Goal: Task Accomplishment & Management: Complete application form

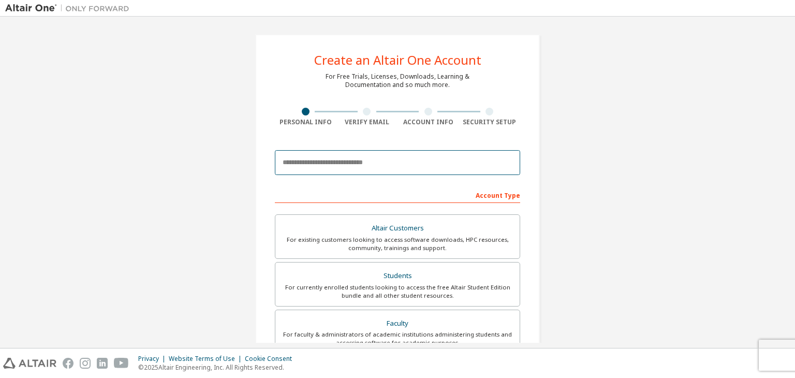
click at [357, 164] on input "email" at bounding box center [397, 162] width 245 height 25
type input "**********"
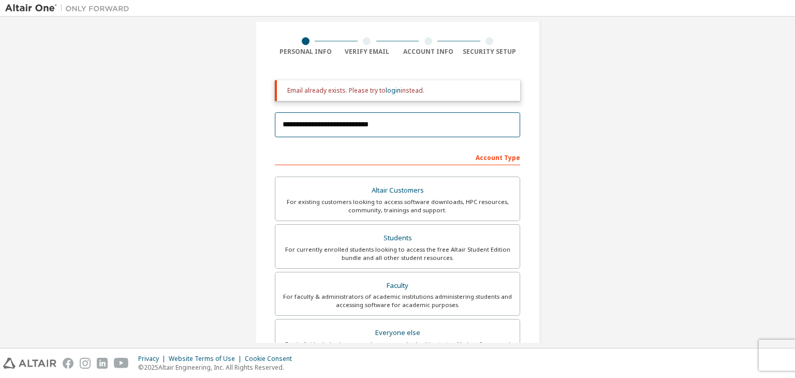
scroll to position [70, 0]
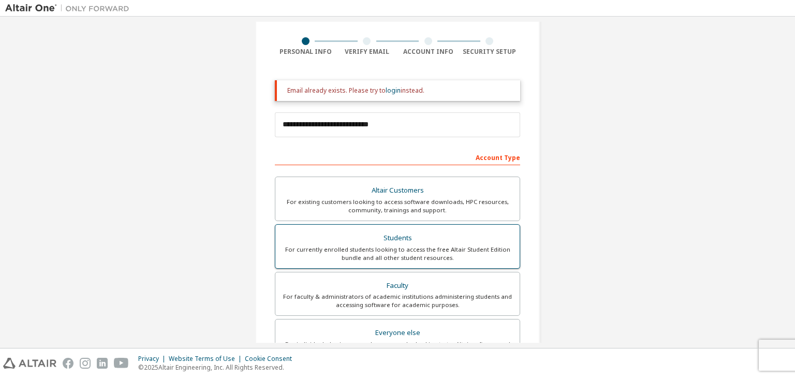
click at [384, 245] on div "For currently enrolled students looking to access the free Altair Student Editi…" at bounding box center [398, 253] width 232 height 17
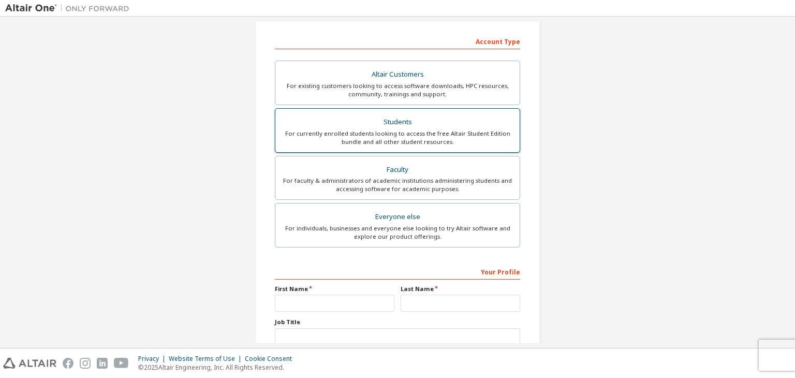
scroll to position [186, 0]
click at [319, 306] on input "text" at bounding box center [335, 303] width 120 height 17
type input "****"
type input "******"
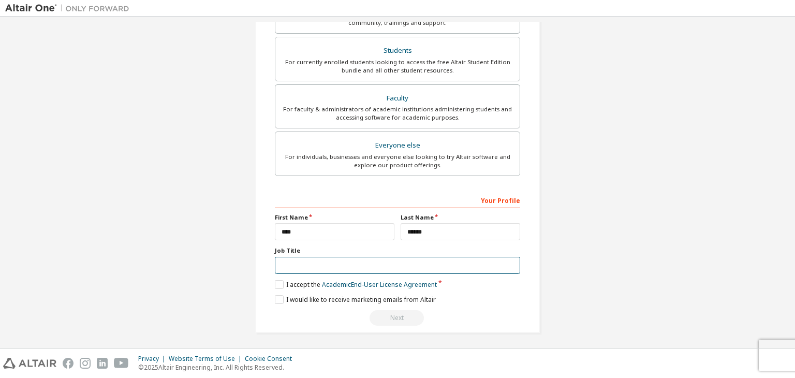
click at [312, 261] on input "text" at bounding box center [397, 265] width 245 height 17
type input "*******"
click at [275, 282] on label "I accept the Academic End-User License Agreement" at bounding box center [356, 284] width 162 height 9
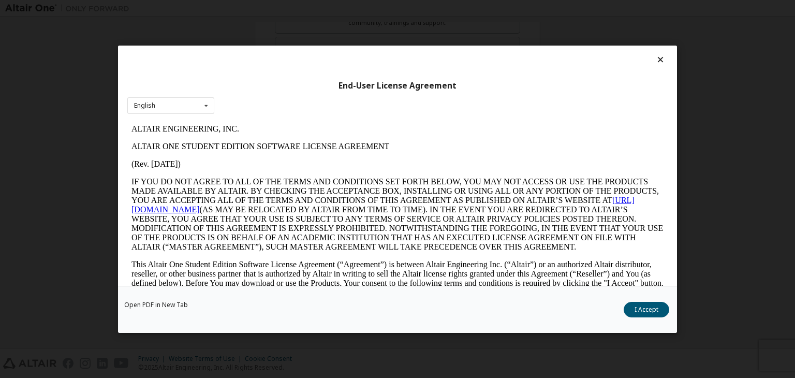
scroll to position [0, 0]
click at [648, 315] on button "I Accept" at bounding box center [647, 310] width 46 height 16
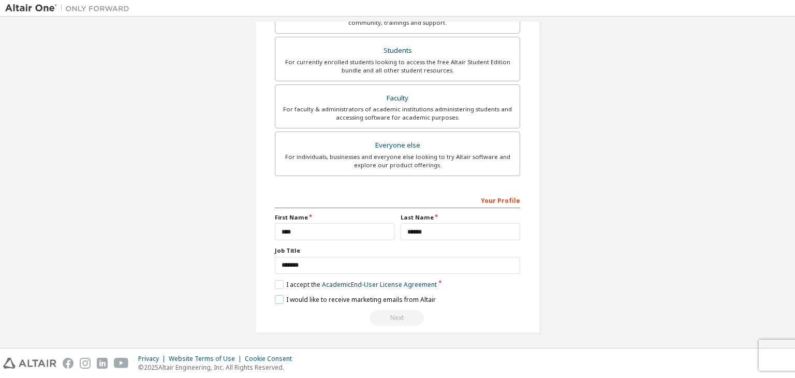
click at [282, 298] on label "I would like to receive marketing emails from Altair" at bounding box center [355, 299] width 161 height 9
click at [403, 314] on div "Next" at bounding box center [397, 318] width 245 height 16
click at [278, 295] on label "I would like to receive marketing emails from Altair" at bounding box center [355, 299] width 161 height 9
click at [391, 315] on div "Next" at bounding box center [397, 318] width 245 height 16
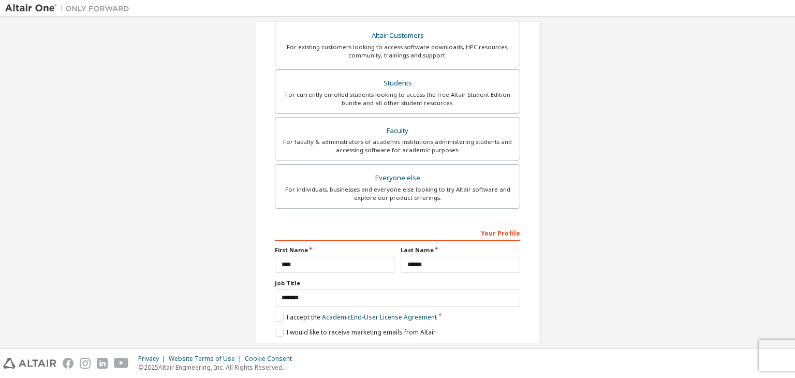
scroll to position [258, 0]
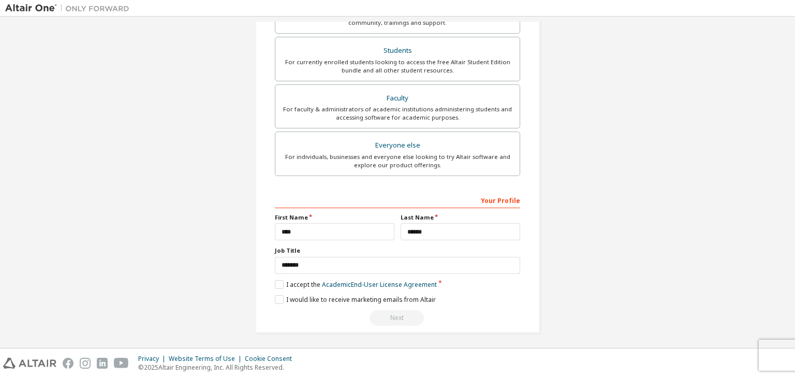
click at [396, 317] on div "Next" at bounding box center [397, 318] width 245 height 16
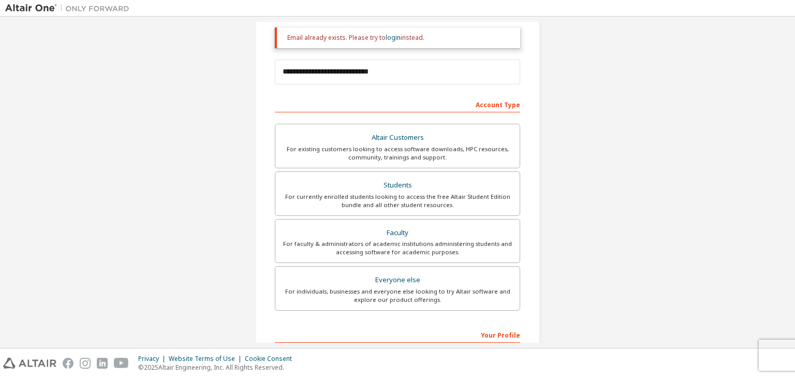
scroll to position [0, 0]
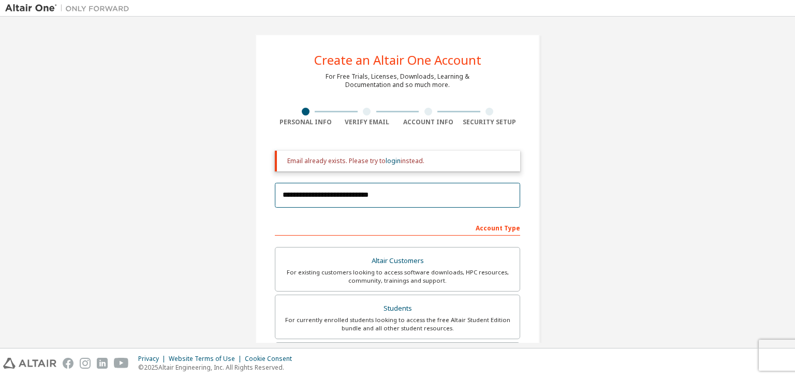
click at [401, 197] on input "**********" at bounding box center [397, 195] width 245 height 25
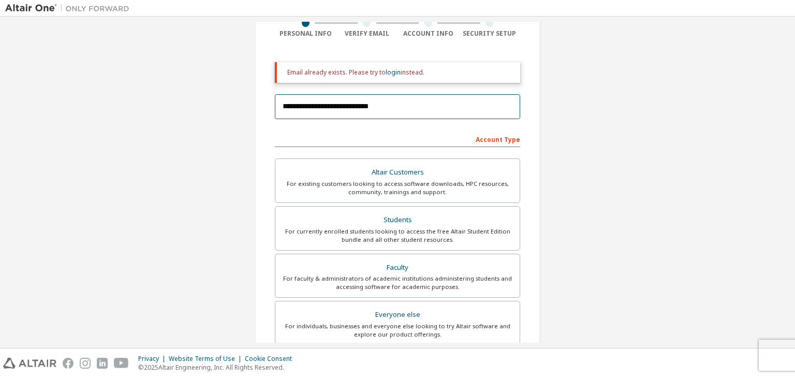
scroll to position [89, 0]
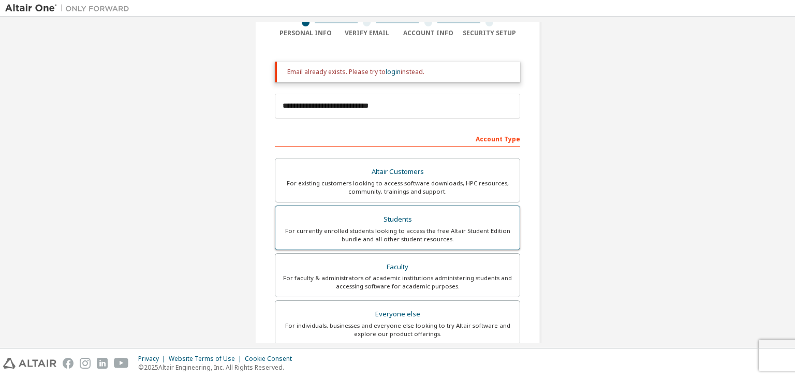
click at [403, 230] on div "For currently enrolled students looking to access the free Altair Student Editi…" at bounding box center [398, 235] width 232 height 17
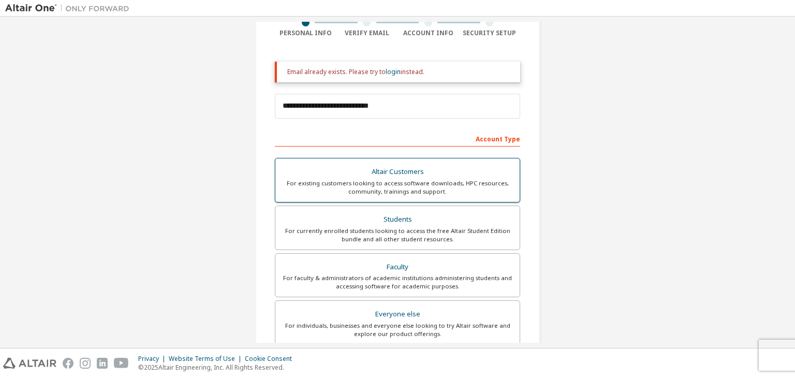
scroll to position [258, 0]
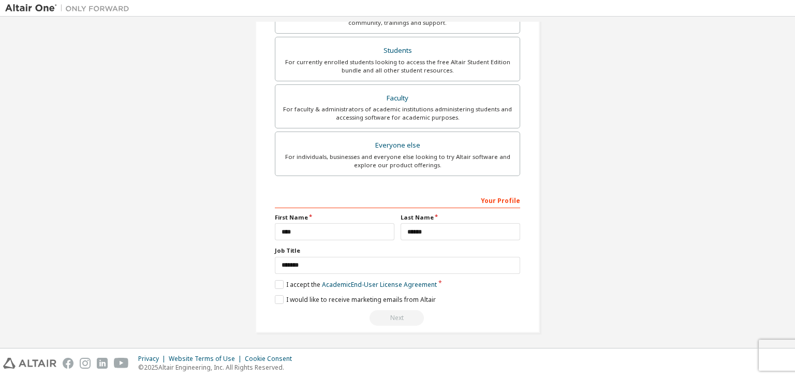
click at [389, 316] on div "Next" at bounding box center [397, 318] width 245 height 16
click at [280, 297] on label "I would like to receive marketing emails from Altair" at bounding box center [355, 299] width 161 height 9
click at [371, 282] on link "Academic End-User License Agreement" at bounding box center [379, 284] width 115 height 9
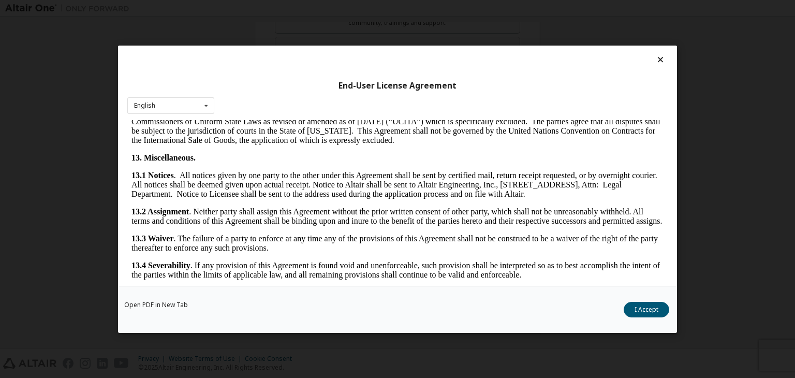
scroll to position [1729, 0]
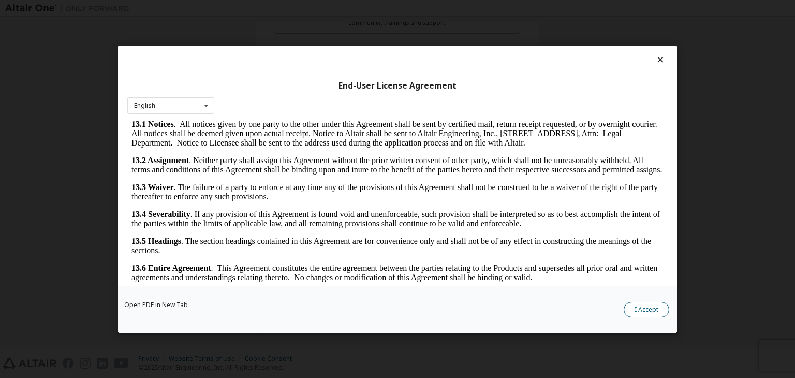
click at [646, 309] on button "I Accept" at bounding box center [647, 310] width 46 height 16
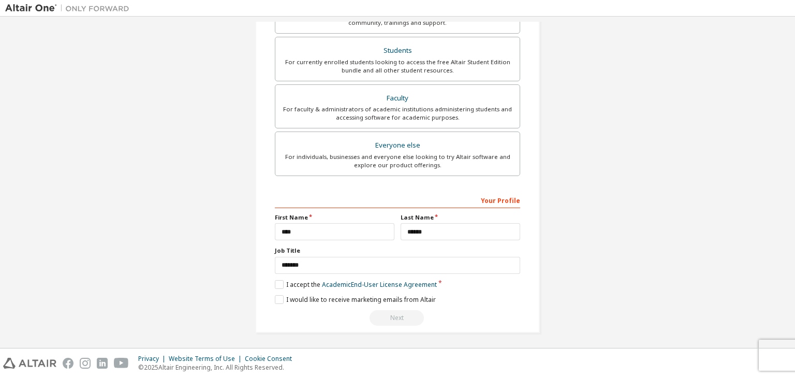
click at [398, 320] on div "Next" at bounding box center [397, 318] width 245 height 16
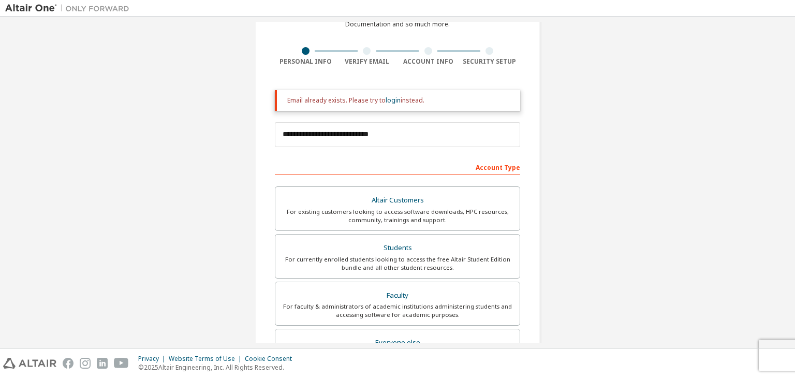
scroll to position [0, 0]
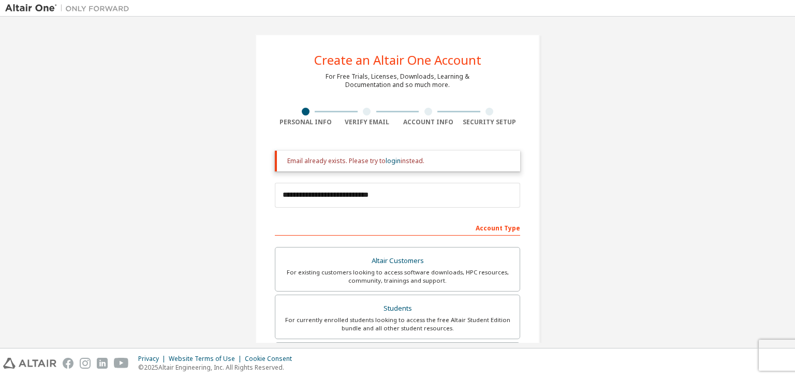
click at [360, 160] on div "Email already exists. Please try to login instead." at bounding box center [399, 161] width 225 height 8
click at [387, 162] on link "login" at bounding box center [393, 160] width 15 height 9
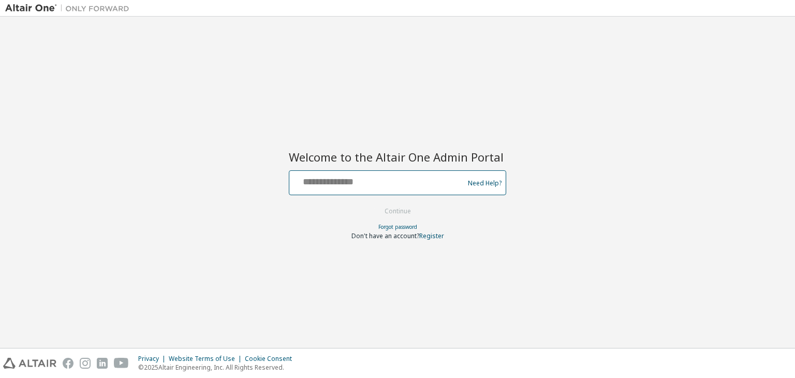
click at [333, 178] on input "text" at bounding box center [378, 180] width 169 height 15
type input "**********"
click at [412, 208] on button "Continue" at bounding box center [398, 211] width 48 height 16
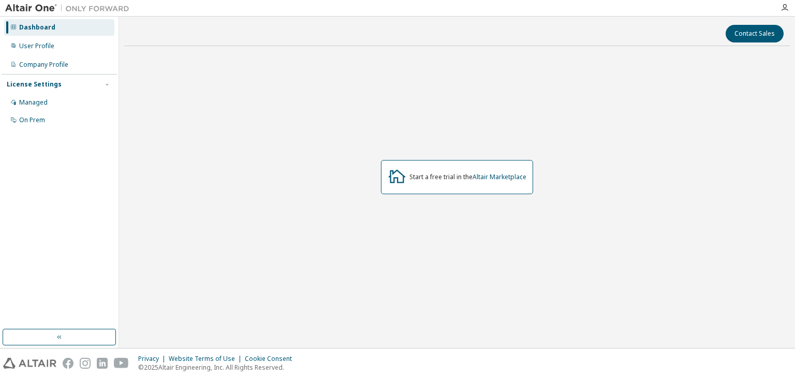
click at [29, 6] on img at bounding box center [69, 8] width 129 height 10
click at [26, 51] on div "User Profile" at bounding box center [59, 46] width 110 height 17
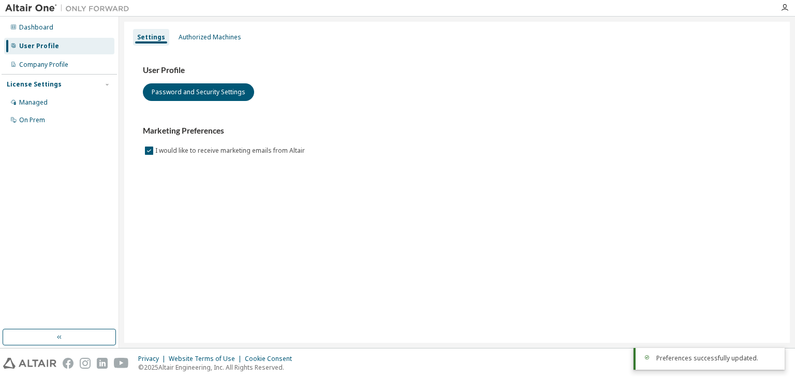
click at [35, 6] on img at bounding box center [69, 8] width 129 height 10
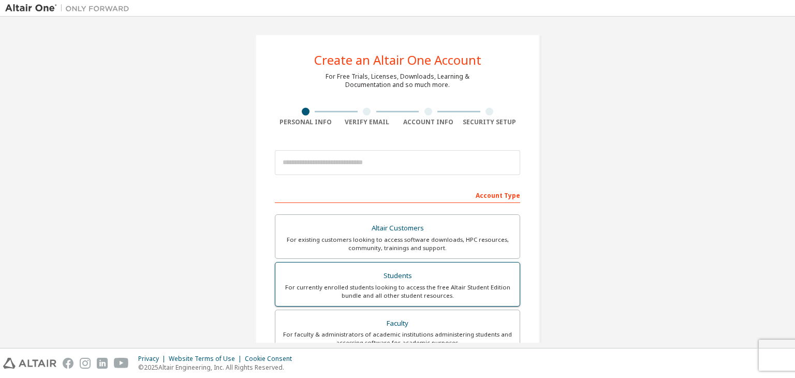
click at [399, 273] on div "Students" at bounding box center [398, 276] width 232 height 14
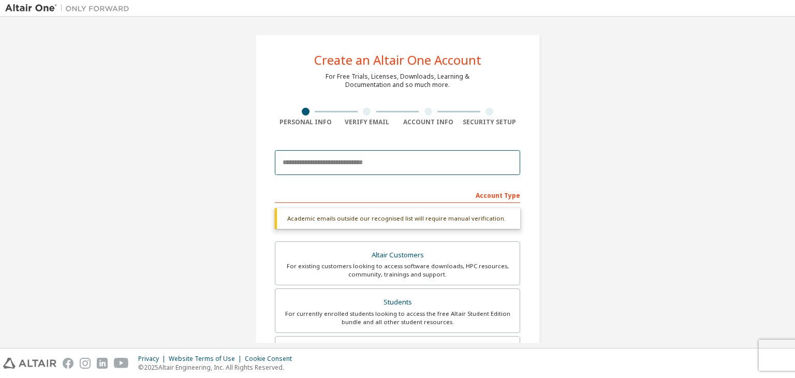
click at [349, 163] on input "email" at bounding box center [397, 162] width 245 height 25
type input "**********"
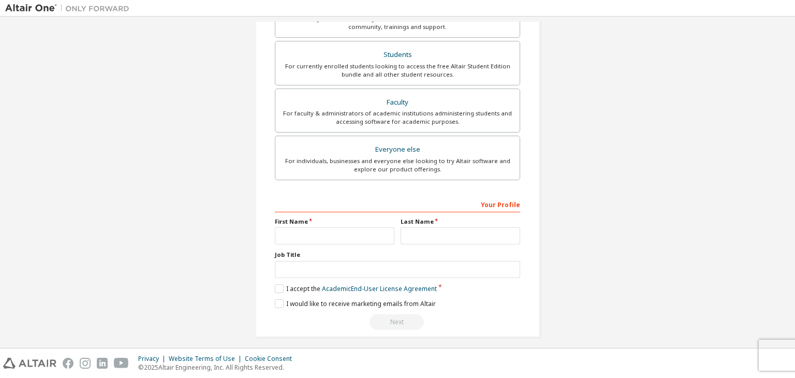
scroll to position [254, 0]
click at [331, 231] on input "text" at bounding box center [335, 235] width 120 height 17
type input "****"
type input "******"
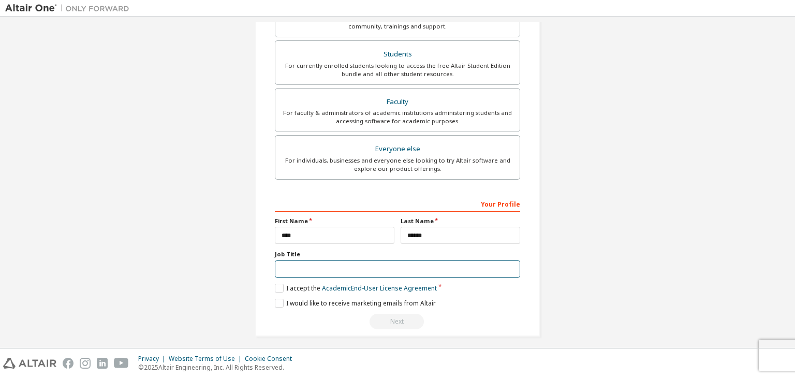
click at [331, 263] on input "text" at bounding box center [397, 268] width 245 height 17
type input "*******"
click at [277, 286] on label "I accept the Academic End-User License Agreement" at bounding box center [356, 288] width 162 height 9
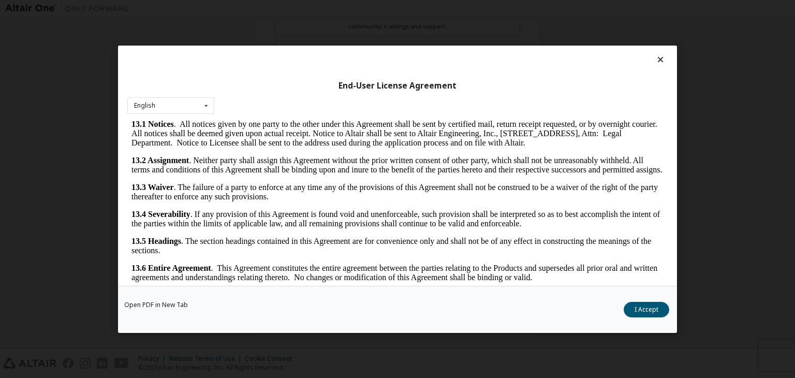
scroll to position [16, 0]
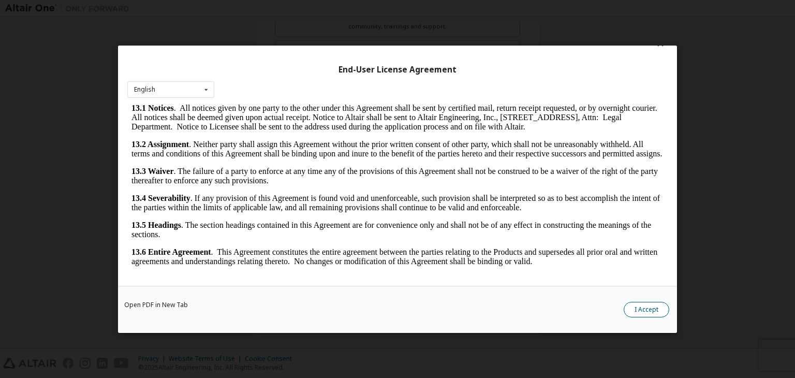
click at [644, 307] on button "I Accept" at bounding box center [647, 310] width 46 height 16
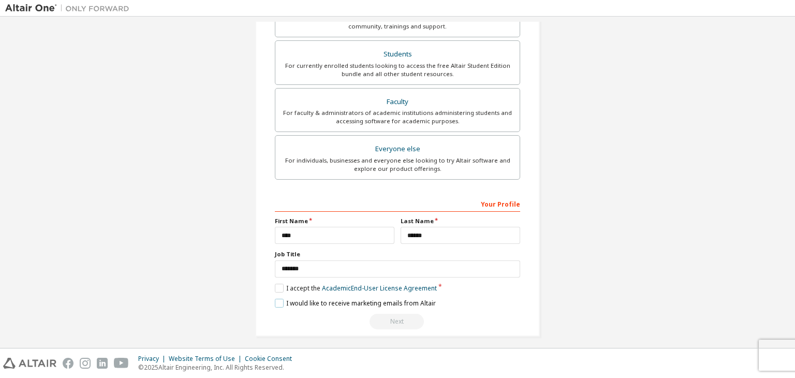
click at [280, 302] on label "I would like to receive marketing emails from Altair" at bounding box center [355, 303] width 161 height 9
click at [393, 317] on div "Next" at bounding box center [397, 322] width 245 height 16
click at [498, 203] on div "Your Profile" at bounding box center [397, 203] width 245 height 17
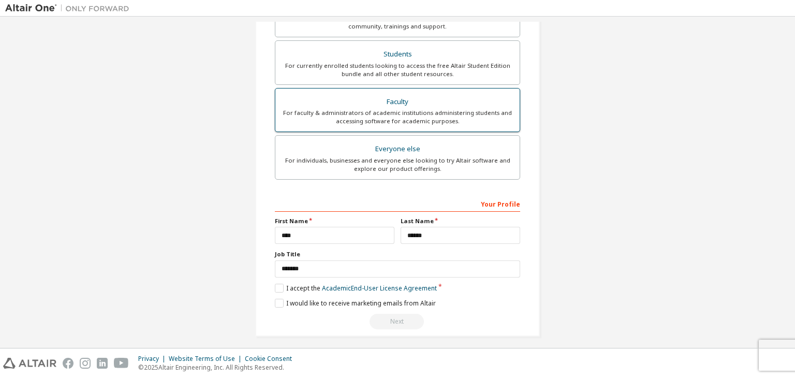
click at [400, 113] on div "For faculty & administrators of academic institutions administering students an…" at bounding box center [398, 117] width 232 height 17
click at [392, 67] on div "For currently enrolled students looking to access the free Altair Student Editi…" at bounding box center [398, 70] width 232 height 17
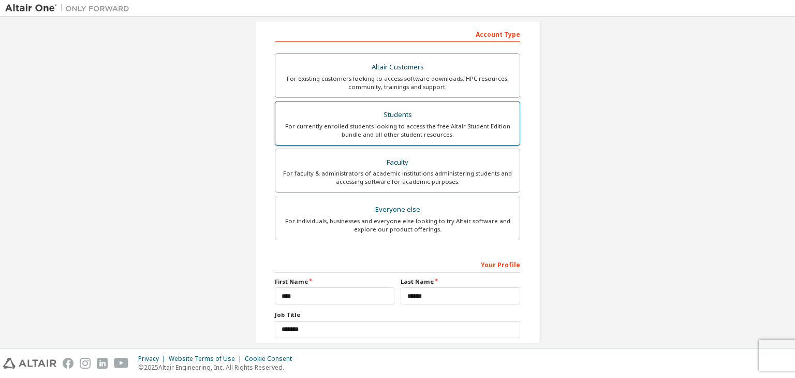
scroll to position [192, 0]
click at [392, 67] on div "Altair Customers" at bounding box center [398, 69] width 232 height 14
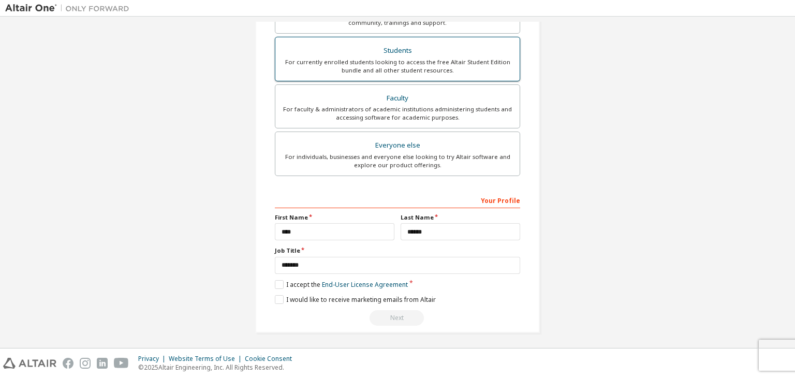
click at [389, 71] on div "For currently enrolled students looking to access the free Altair Student Editi…" at bounding box center [398, 66] width 232 height 17
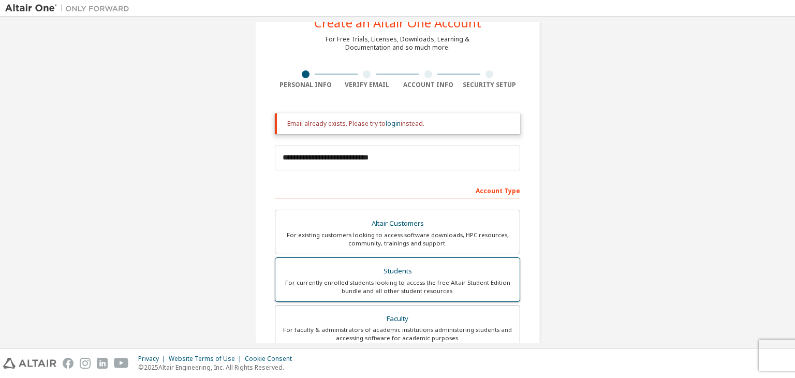
scroll to position [36, 0]
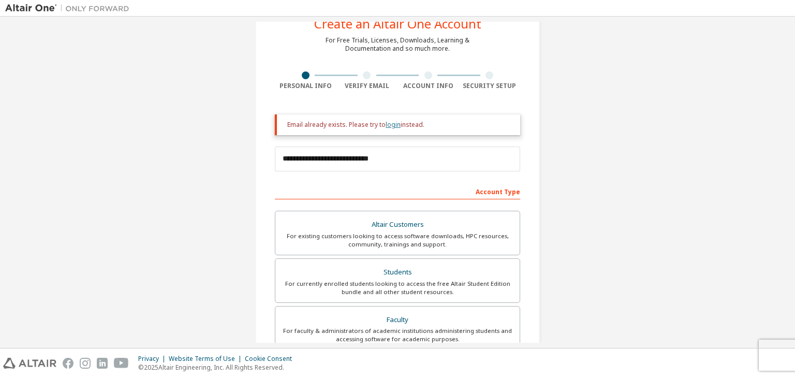
click at [387, 122] on link "login" at bounding box center [393, 124] width 15 height 9
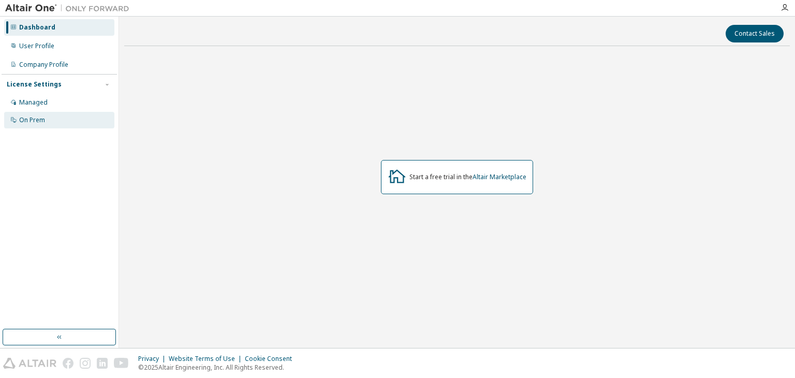
click at [19, 123] on div "On Prem" at bounding box center [32, 120] width 26 height 8
